Goal: Check status: Check status

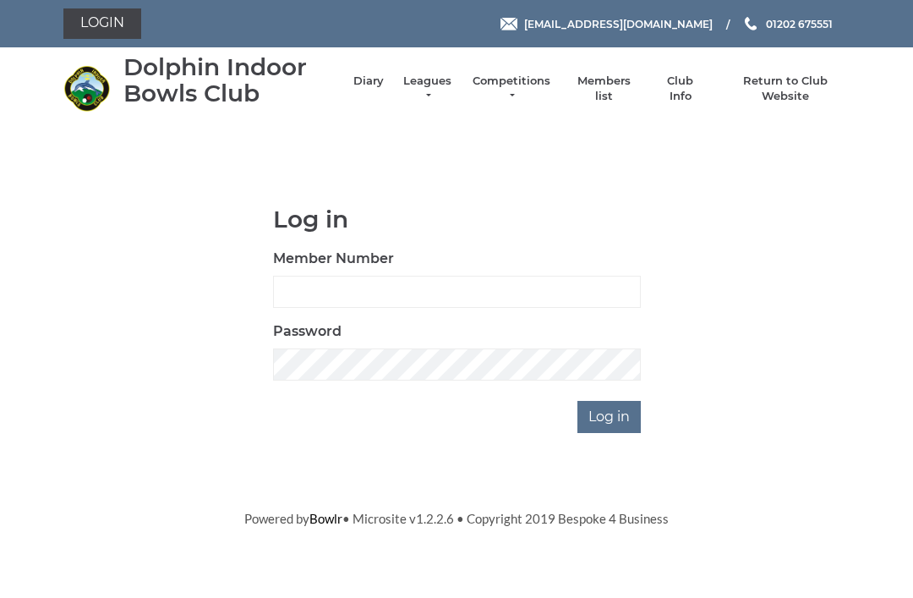
scroll to position [133, 0]
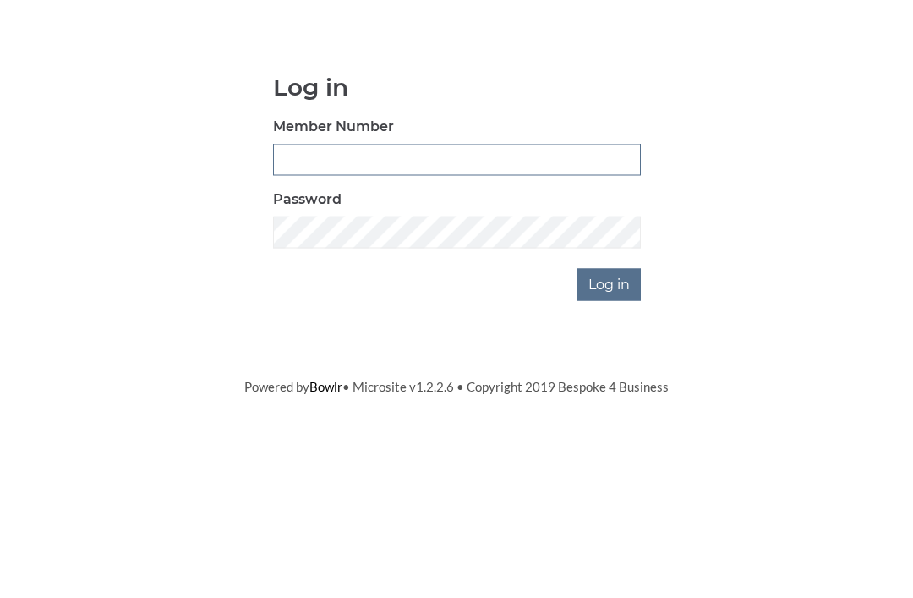
type input "3550"
click at [610, 401] on input "Log in" at bounding box center [608, 417] width 63 height 32
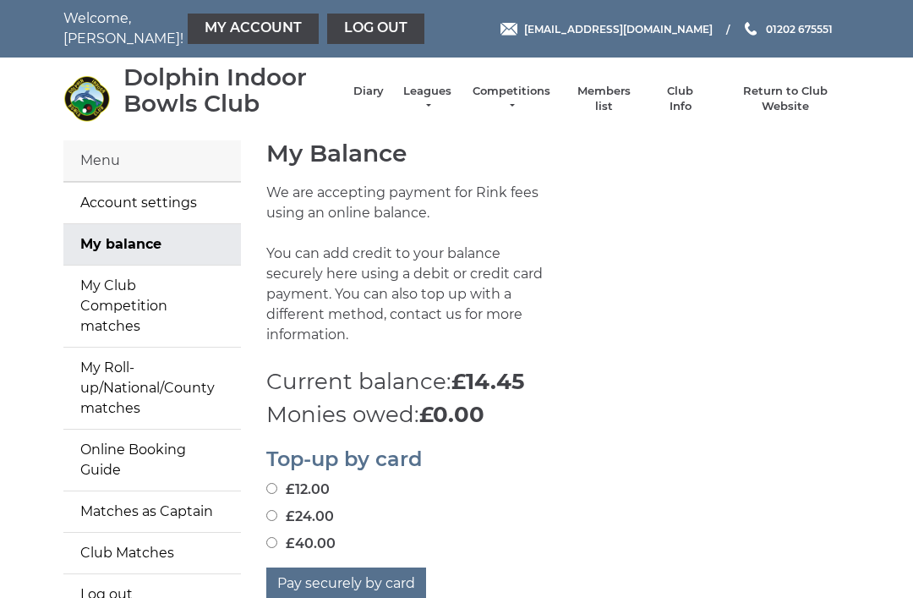
click at [440, 90] on li "Leagues Club leagues - Winter 2025/2026 Club leagues - Summer 2025 Club leagues…" at bounding box center [419, 98] width 70 height 47
click at [443, 96] on link "Leagues" at bounding box center [427, 99] width 53 height 30
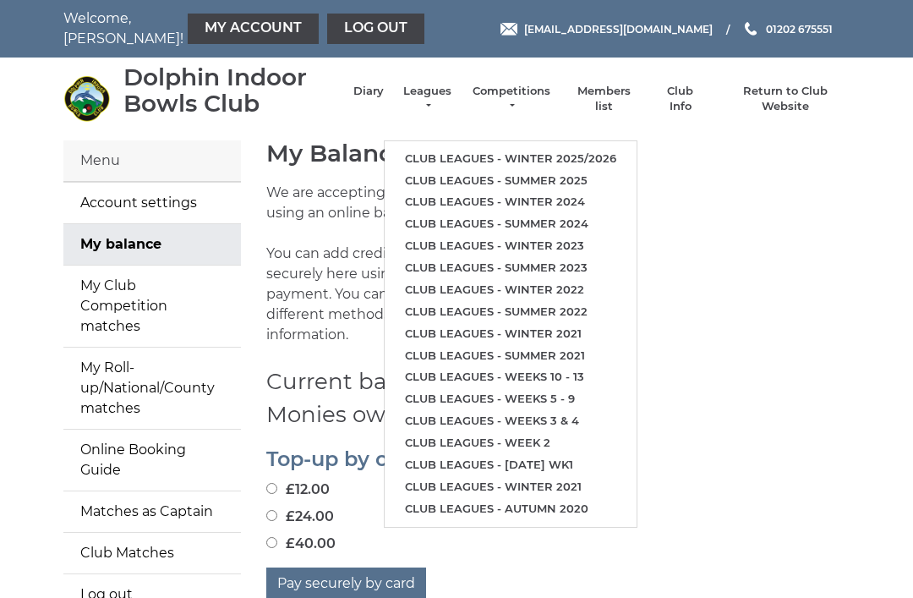
click at [613, 148] on link "Club leagues - Winter 2025/2026" at bounding box center [511, 159] width 252 height 22
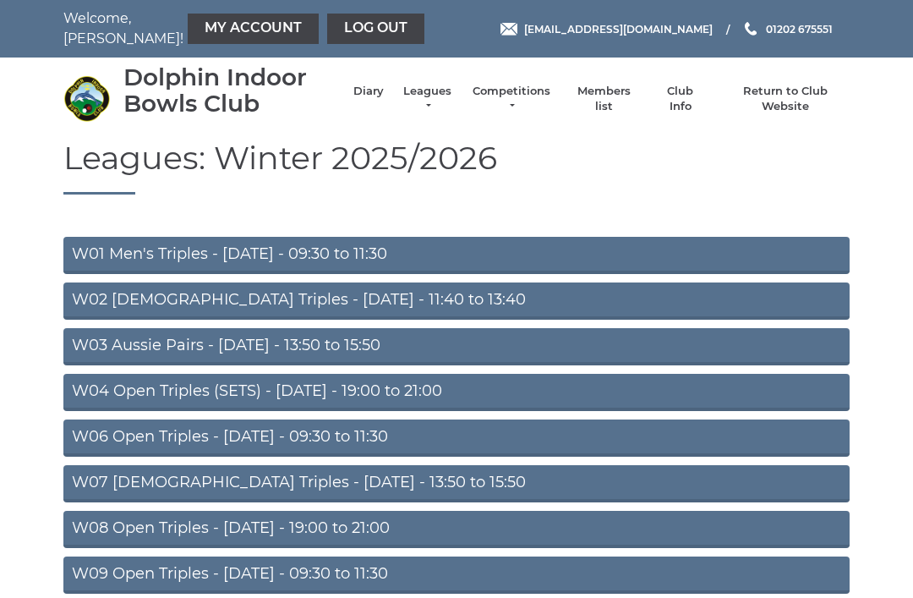
click at [435, 477] on link "W07 Ladies Triples - Tuesday - 13:50 to 15:50" at bounding box center [456, 483] width 786 height 37
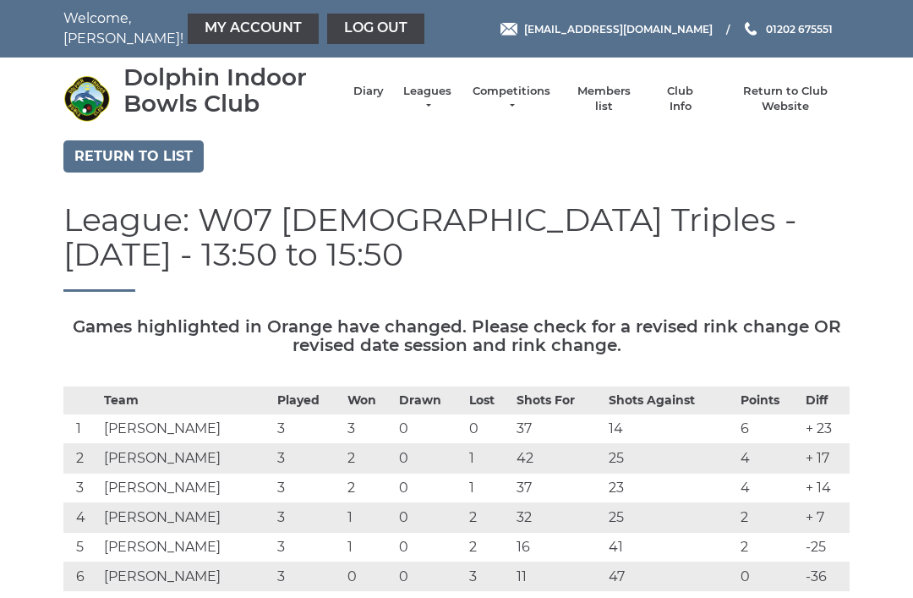
click at [339, 20] on link "Log out" at bounding box center [375, 29] width 97 height 30
